Goal: Task Accomplishment & Management: Use online tool/utility

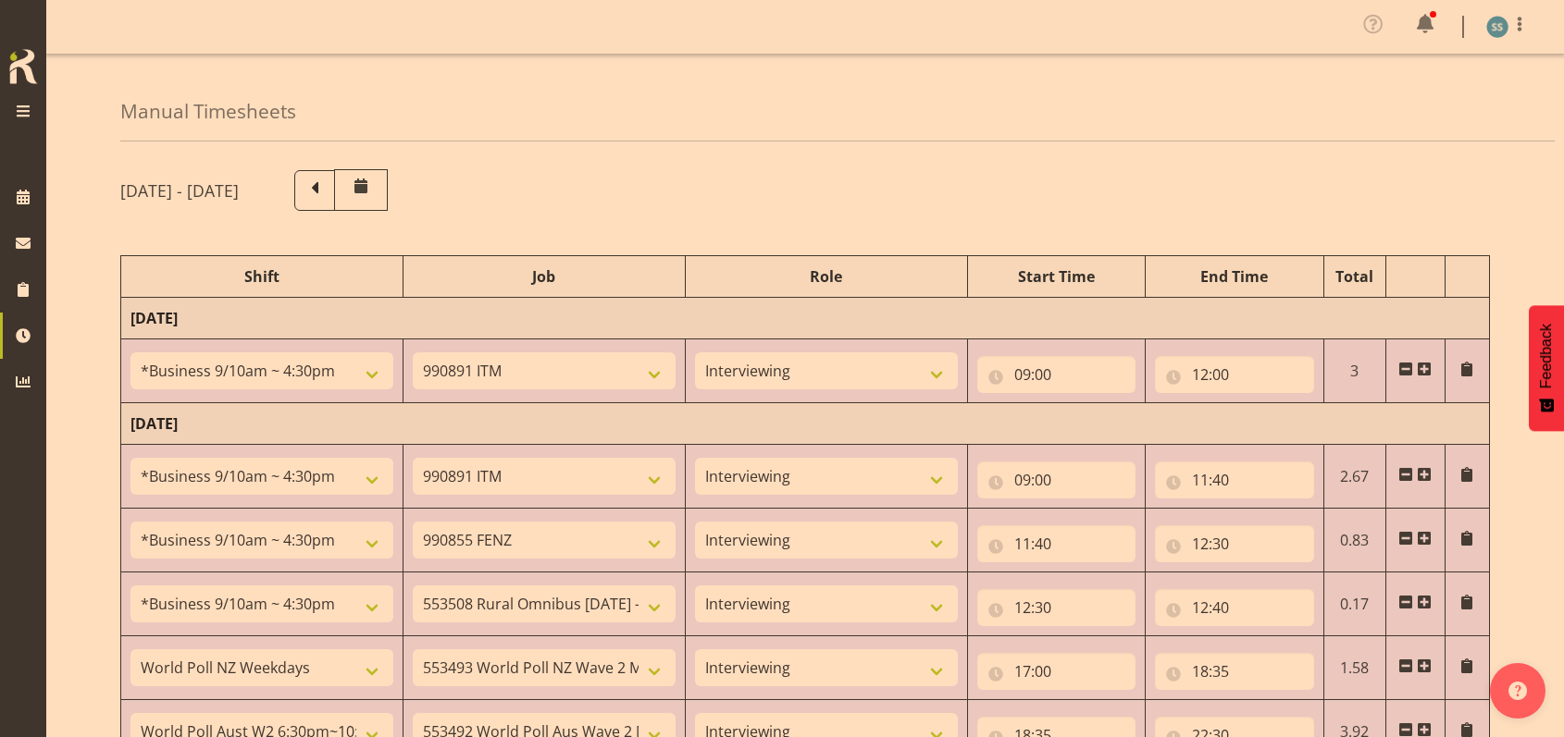
select select "26078"
select select "10549"
select select "47"
select select "26078"
select select "10549"
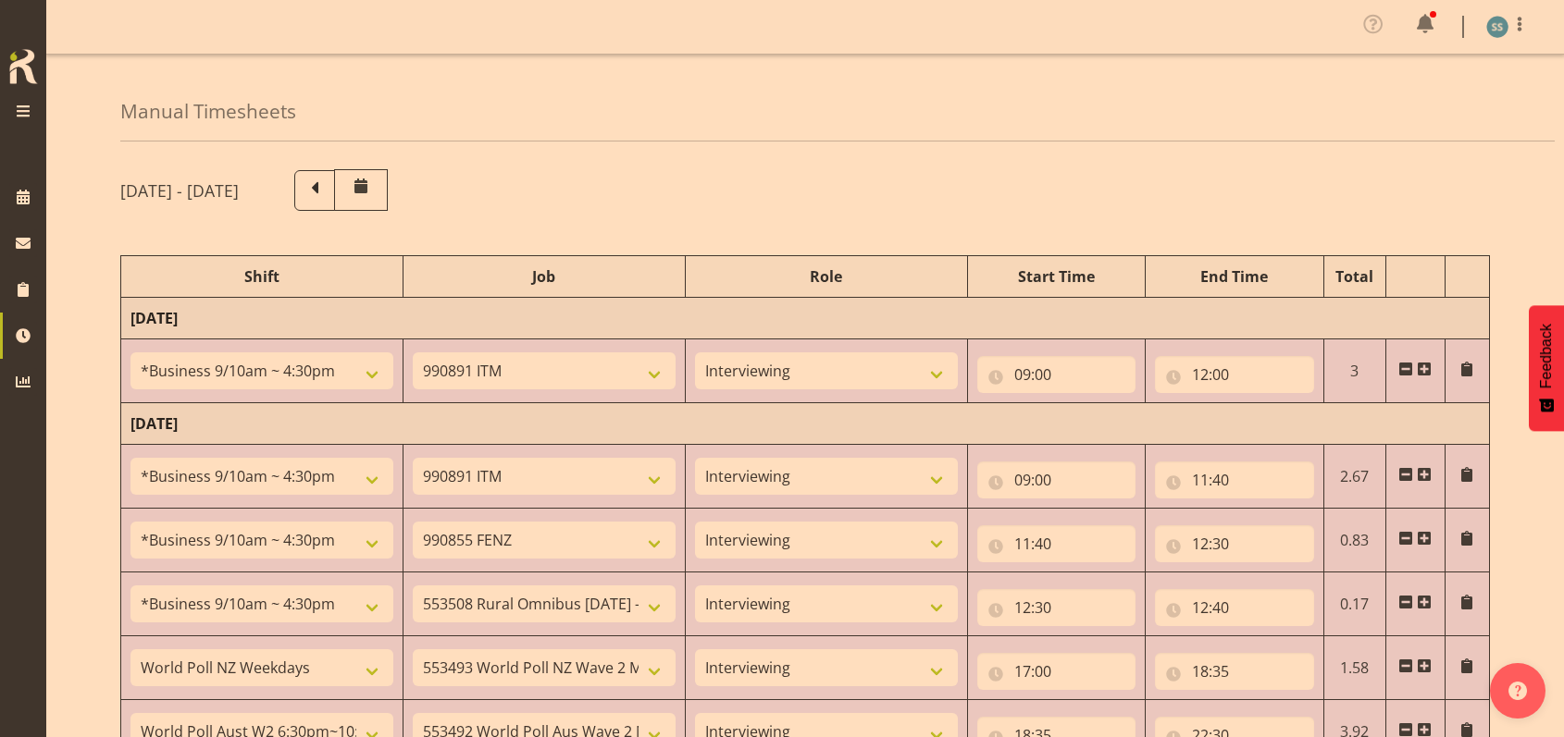
select select "47"
select select "26078"
select select "9636"
select select "47"
select select "26078"
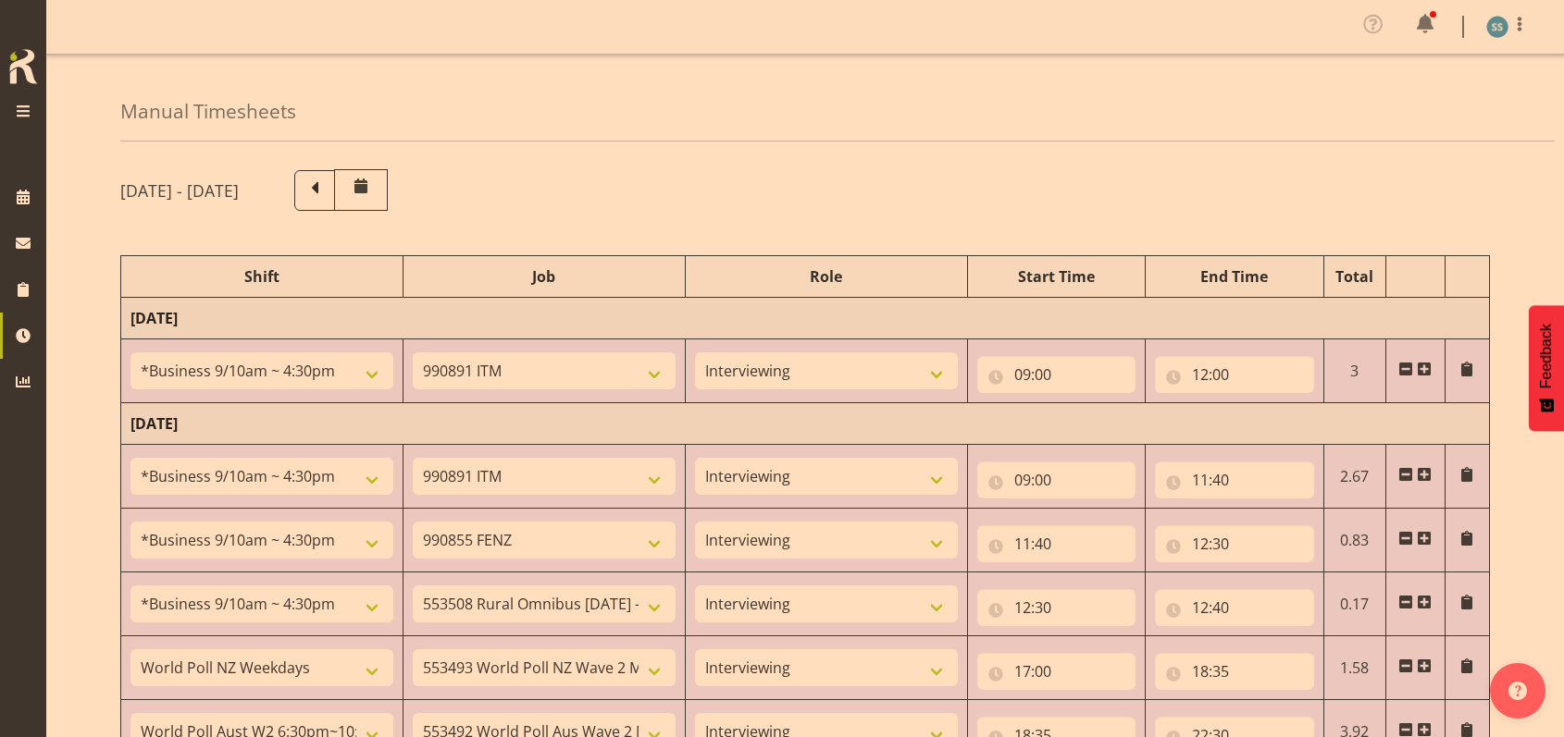
select select "10536"
select select "47"
select select "41604"
select select "10527"
select select "47"
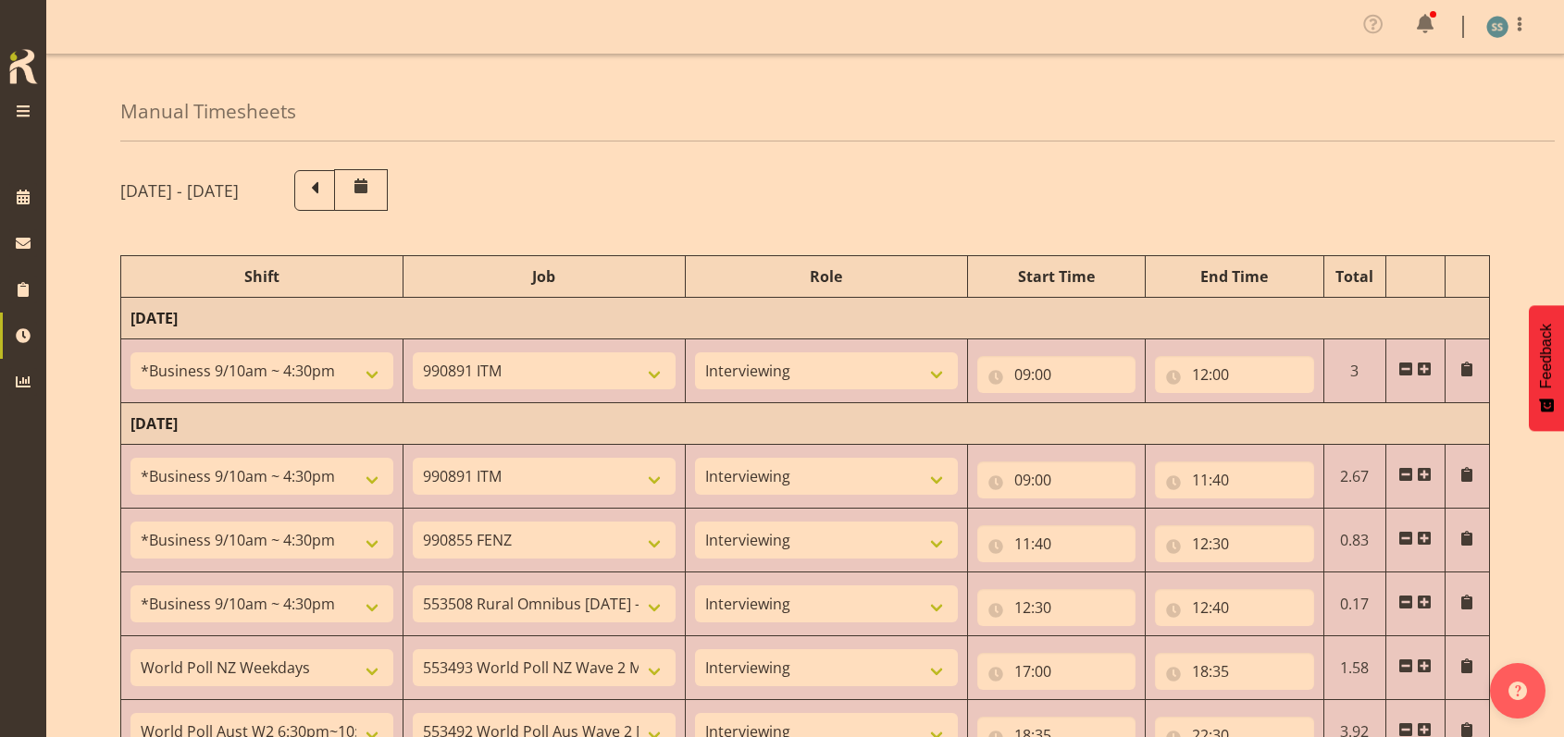
select select "56692"
select select "10499"
select select "47"
